Goal: Information Seeking & Learning: Learn about a topic

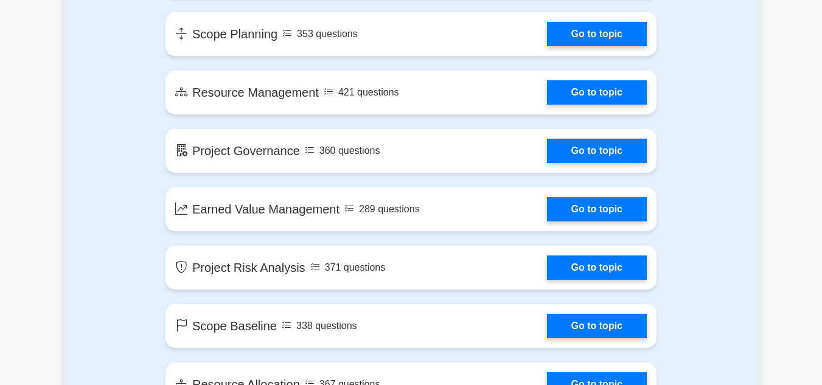
scroll to position [1584, 0]
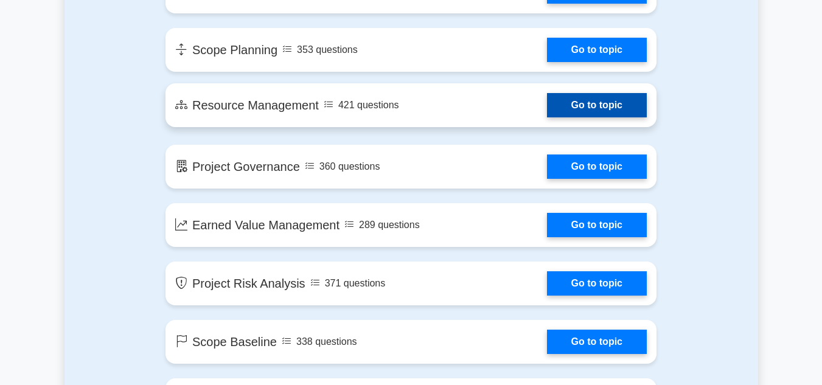
click at [596, 111] on link "Go to topic" at bounding box center [597, 105] width 100 height 24
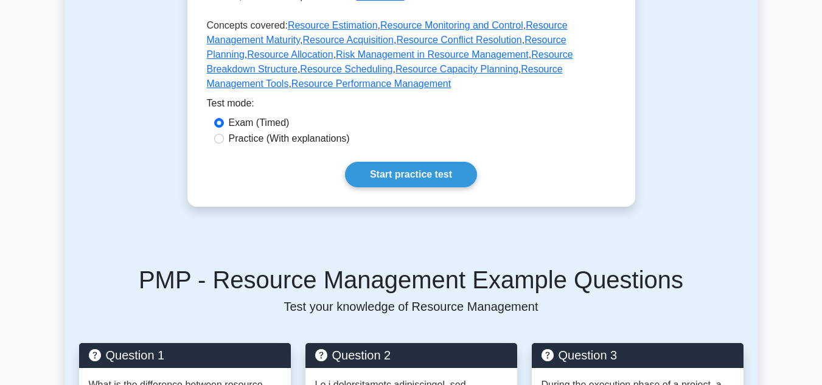
scroll to position [361, 0]
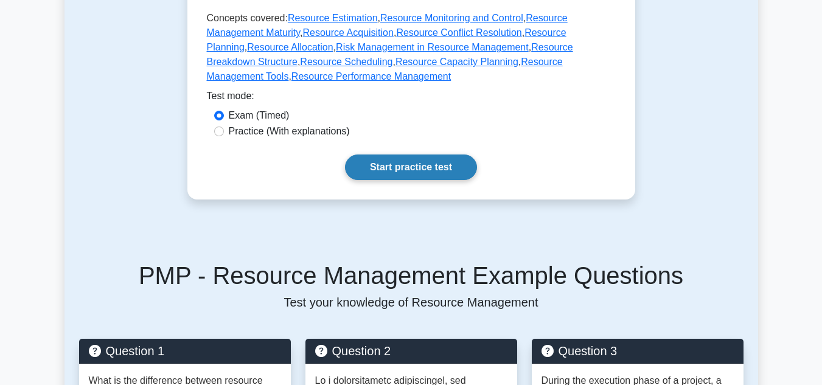
click at [383, 155] on link "Start practice test" at bounding box center [411, 168] width 132 height 26
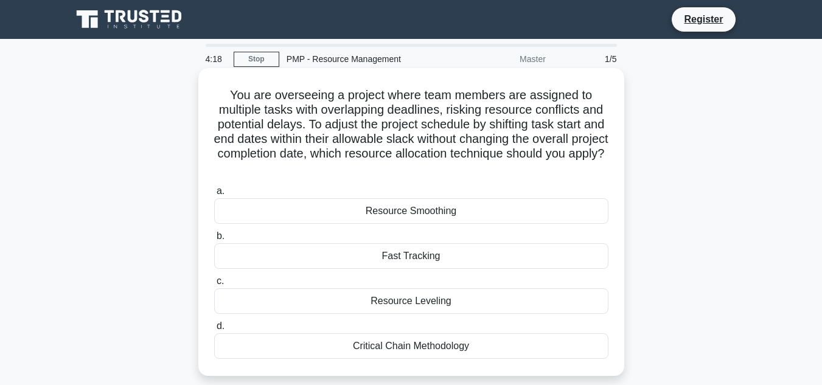
click at [424, 305] on div "Resource Leveling" at bounding box center [411, 301] width 394 height 26
click at [214, 285] on input "c. Resource Leveling" at bounding box center [214, 281] width 0 height 8
